Goal: Complete application form: Complete application form

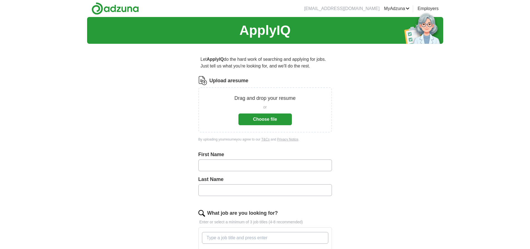
click at [275, 114] on button "Choose file" at bounding box center [265, 119] width 53 height 12
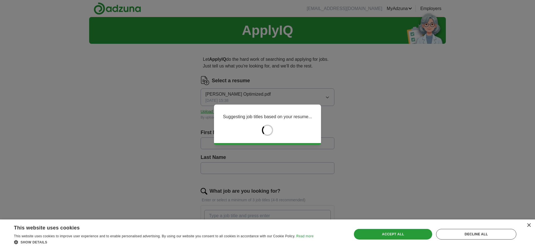
type input "******"
type input "****"
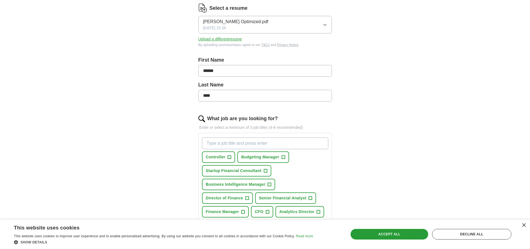
scroll to position [84, 0]
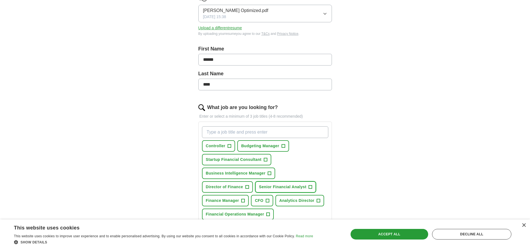
click at [302, 186] on span "Senior Financial Analyst" at bounding box center [282, 187] width 47 height 6
click at [235, 202] on span "Finance Manager" at bounding box center [222, 200] width 33 height 6
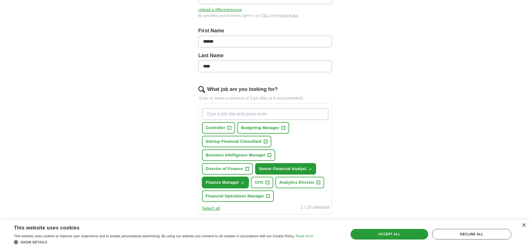
scroll to position [111, 0]
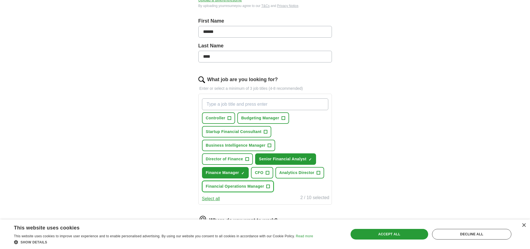
click at [247, 186] on span "Financial Operations Manager" at bounding box center [235, 186] width 58 height 6
click at [220, 119] on span "Controller" at bounding box center [215, 118] width 19 height 6
click at [271, 115] on span "Budgeting Manager" at bounding box center [260, 118] width 38 height 6
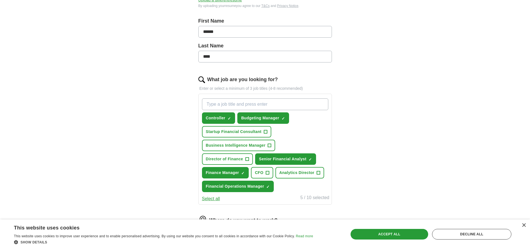
click at [249, 104] on input "What job are you looking for?" at bounding box center [265, 104] width 126 height 12
type input "FINANCE"
click at [0, 0] on span "×" at bounding box center [0, 0] width 0 height 0
click at [226, 105] on input "What job are you looking for?" at bounding box center [265, 104] width 126 height 12
type input "d"
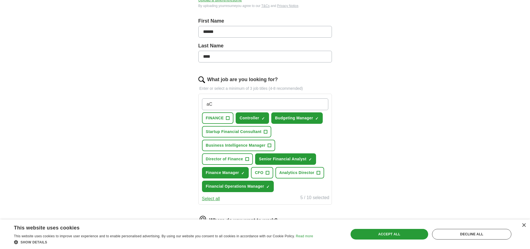
type input "a"
type input "Accounting Manager"
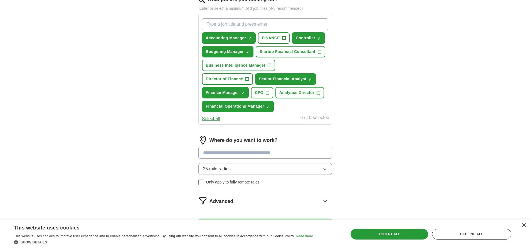
scroll to position [195, 0]
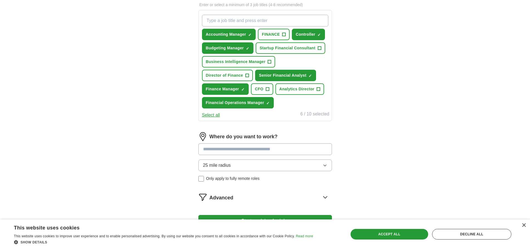
click at [285, 165] on button "25 mile radius" at bounding box center [266, 165] width 134 height 12
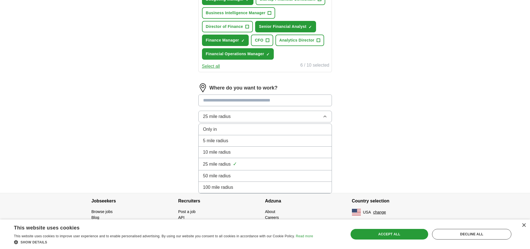
scroll to position [244, 0]
click at [270, 187] on div "100 mile radius" at bounding box center [265, 187] width 124 height 7
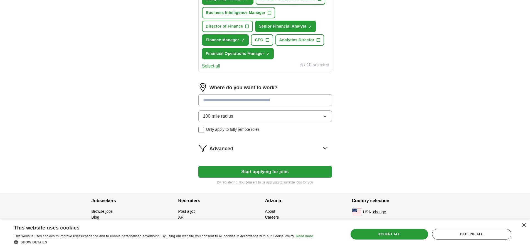
click at [228, 102] on input at bounding box center [266, 100] width 134 height 12
type input "******"
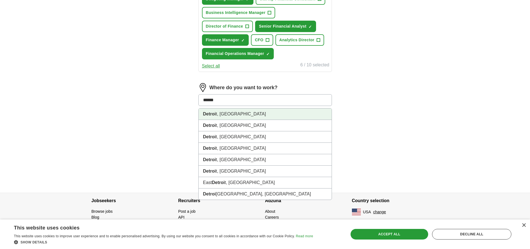
click at [227, 117] on li "Detroi t, [GEOGRAPHIC_DATA]" at bounding box center [265, 113] width 133 height 11
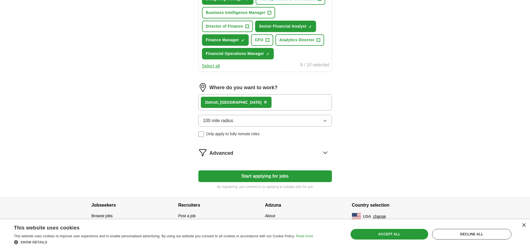
click at [244, 102] on div "Detroi t, [GEOGRAPHIC_DATA] ×" at bounding box center [266, 102] width 134 height 16
click at [262, 106] on div "Detroi t, [GEOGRAPHIC_DATA] ×" at bounding box center [266, 102] width 134 height 16
click at [254, 100] on div "Detroi t, [GEOGRAPHIC_DATA] ×" at bounding box center [266, 102] width 134 height 16
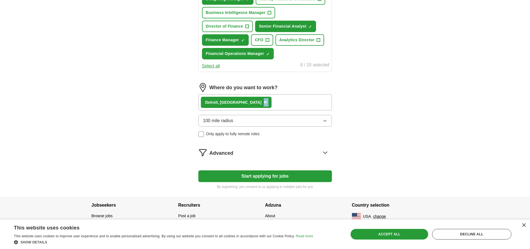
click at [266, 96] on div "Detroi t, [GEOGRAPHIC_DATA] ×" at bounding box center [266, 102] width 134 height 16
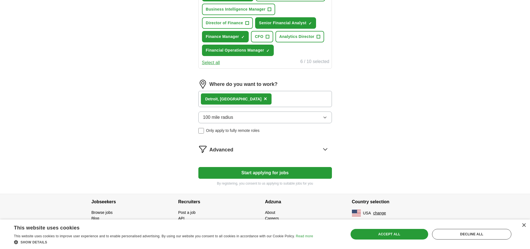
scroll to position [248, 0]
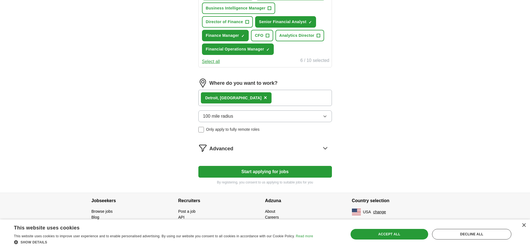
click at [226, 150] on span "Advanced" at bounding box center [222, 149] width 24 height 8
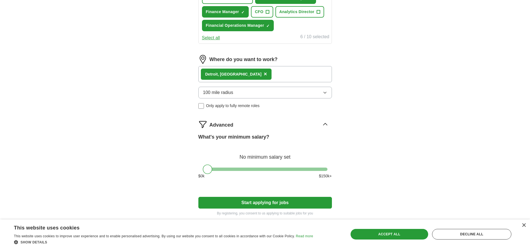
scroll to position [303, 0]
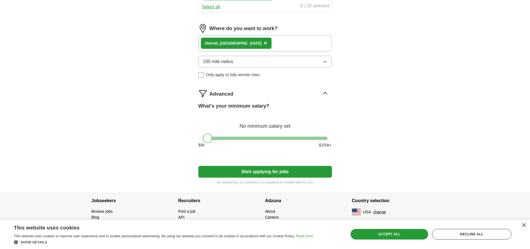
click at [245, 173] on button "Start applying for jobs" at bounding box center [266, 172] width 134 height 12
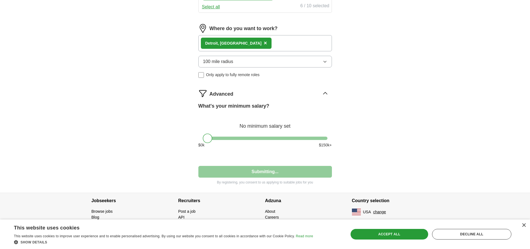
select select "**"
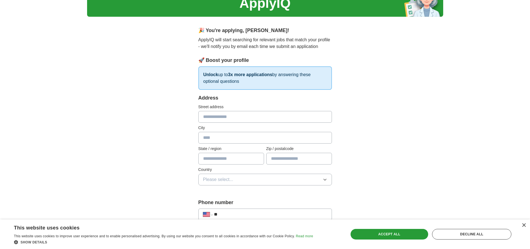
scroll to position [0, 0]
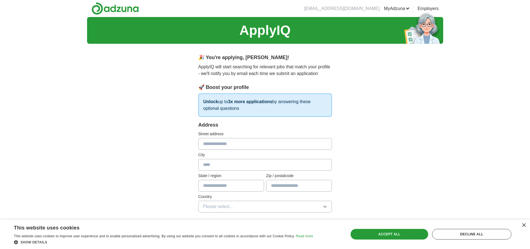
click at [238, 145] on input "text" at bounding box center [266, 144] width 134 height 12
type input "**********"
type input "*****"
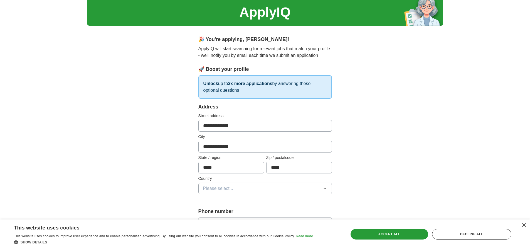
scroll to position [28, 0]
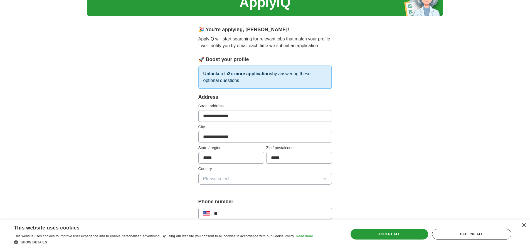
click at [231, 158] on input "*****" at bounding box center [232, 158] width 66 height 12
type input "*"
type input "**"
type input "*****"
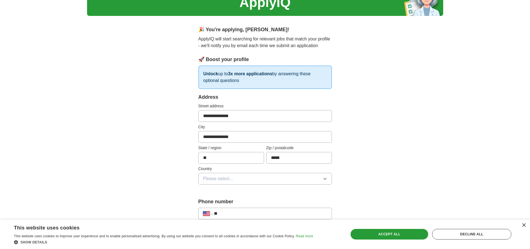
click at [226, 175] on button "Please select..." at bounding box center [266, 179] width 134 height 12
click at [215, 206] on li "[GEOGRAPHIC_DATA]" at bounding box center [265, 202] width 133 height 11
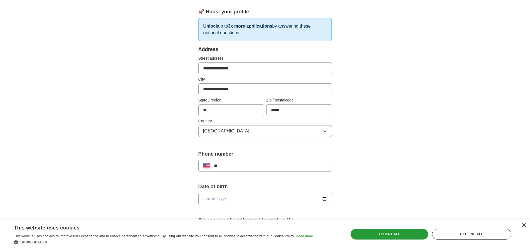
scroll to position [84, 0]
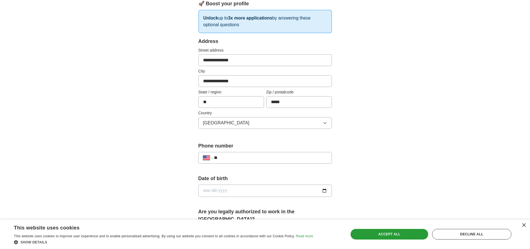
click at [236, 156] on input "**" at bounding box center [270, 157] width 113 height 7
type input "**********"
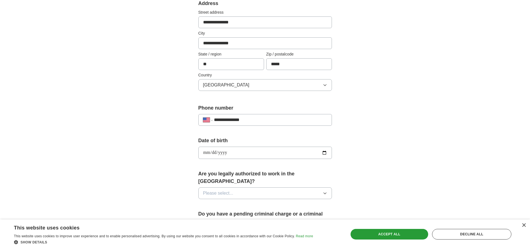
scroll to position [139, 0]
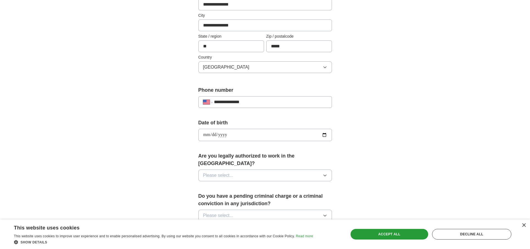
click at [228, 172] on span "Please select..." at bounding box center [218, 175] width 30 height 7
click at [228, 185] on div "Yes" at bounding box center [265, 188] width 124 height 7
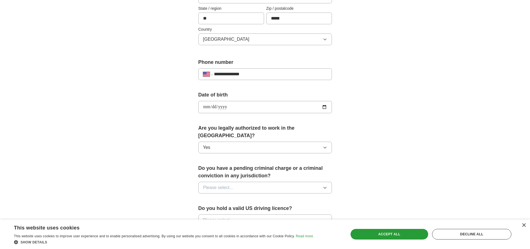
click at [229, 184] on span "Please select..." at bounding box center [218, 187] width 30 height 7
click at [226, 208] on div "No" at bounding box center [265, 211] width 124 height 7
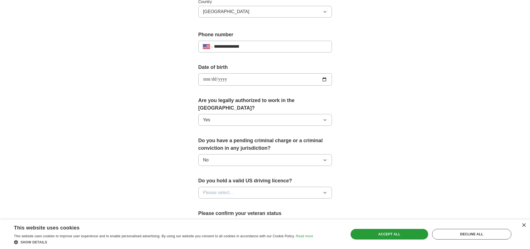
scroll to position [195, 0]
click at [223, 189] on span "Please select..." at bounding box center [218, 192] width 30 height 7
click at [222, 202] on div "Yes" at bounding box center [265, 205] width 124 height 7
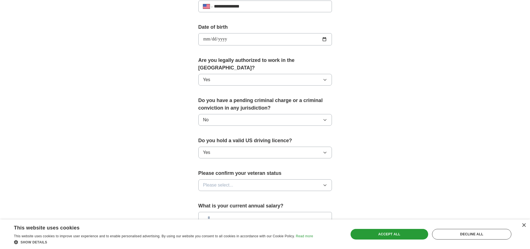
scroll to position [251, 0]
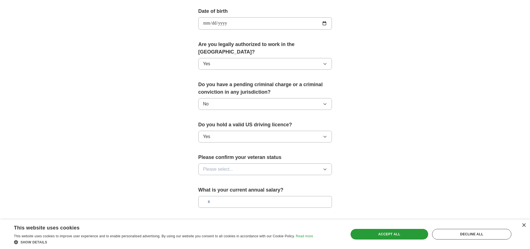
click at [225, 163] on button "Please select..." at bounding box center [266, 169] width 134 height 12
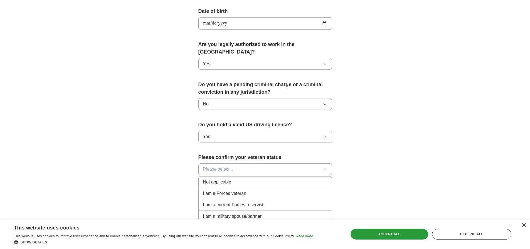
click at [224, 178] on span "Not applicable" at bounding box center [217, 181] width 28 height 7
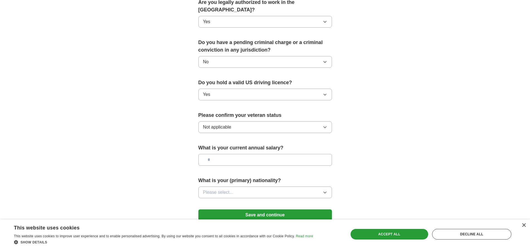
scroll to position [306, 0]
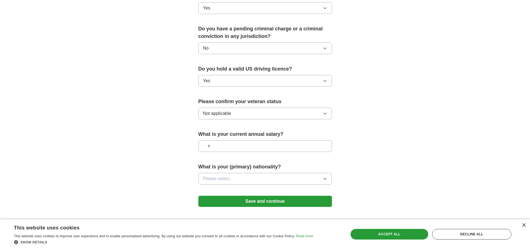
click at [216, 140] on input "text" at bounding box center [266, 146] width 134 height 12
type input "********"
click at [246, 173] on button "Please select..." at bounding box center [266, 179] width 134 height 12
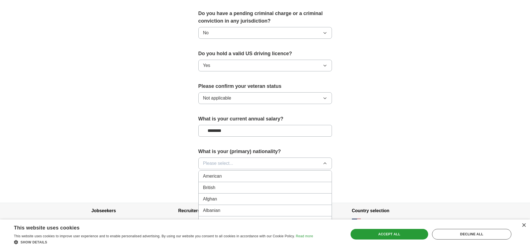
scroll to position [334, 0]
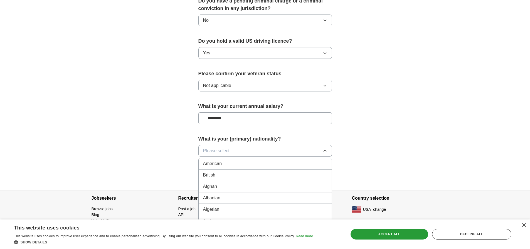
click at [244, 160] on div "American" at bounding box center [265, 163] width 124 height 7
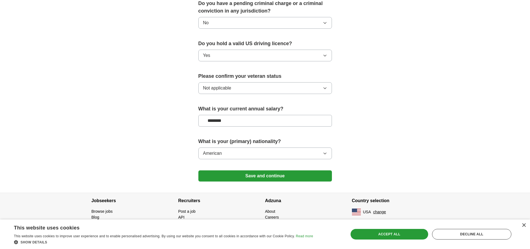
scroll to position [324, 0]
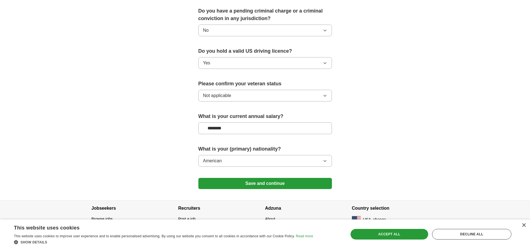
click at [250, 178] on button "Save and continue" at bounding box center [266, 183] width 134 height 11
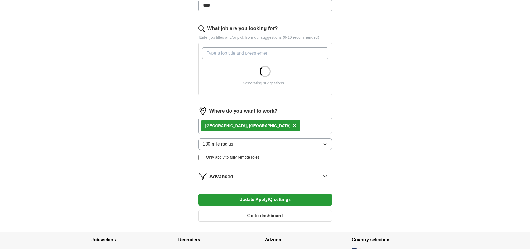
scroll to position [201, 0]
